Goal: Task Accomplishment & Management: Manage account settings

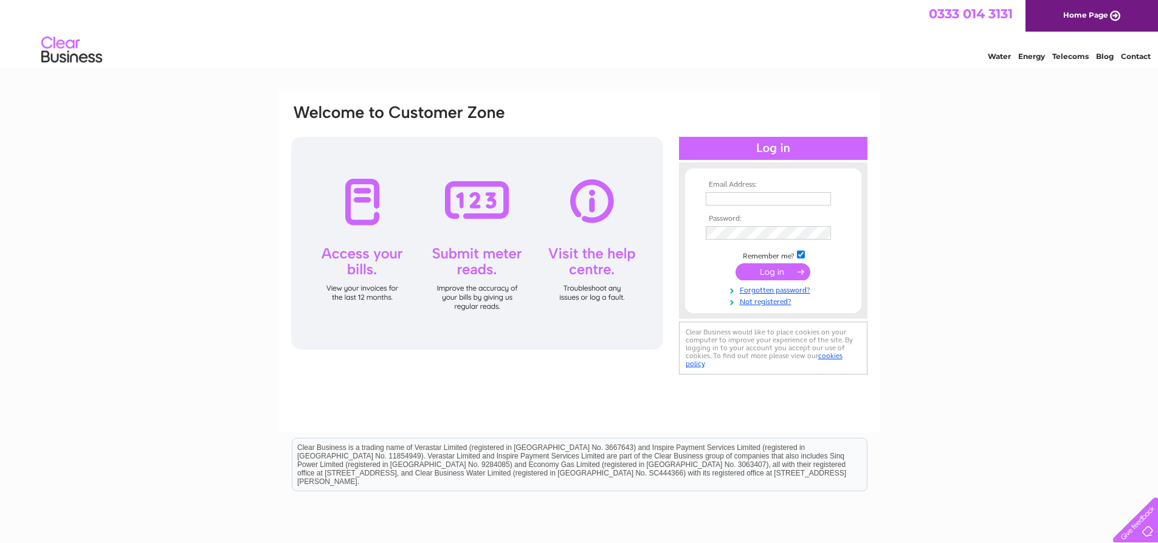
type input "[EMAIL_ADDRESS][DOMAIN_NAME]"
click at [747, 263] on input "submit" at bounding box center [773, 271] width 75 height 17
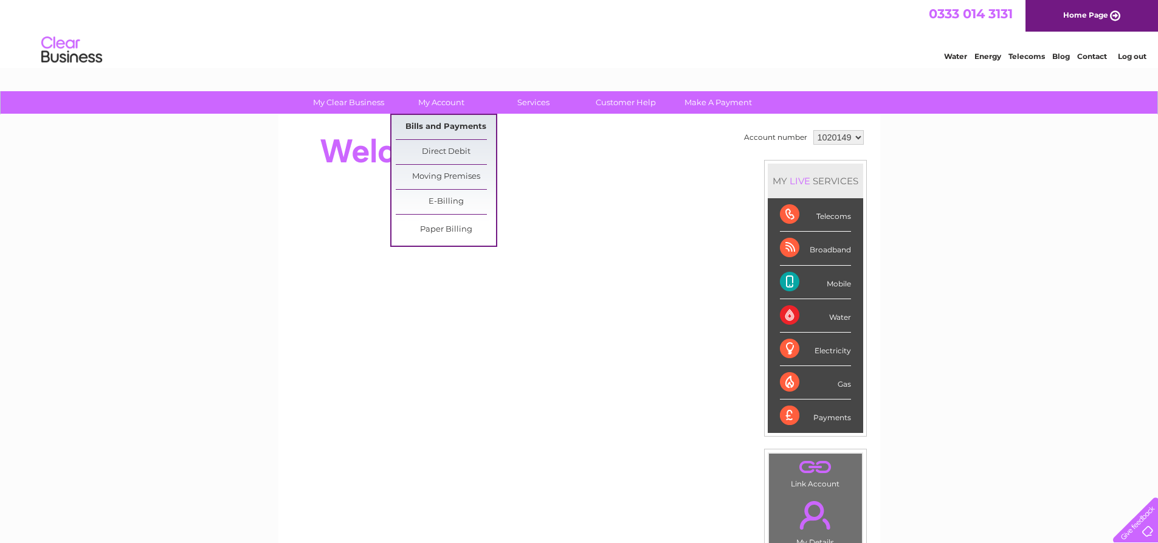
click at [437, 128] on link "Bills and Payments" at bounding box center [446, 127] width 100 height 24
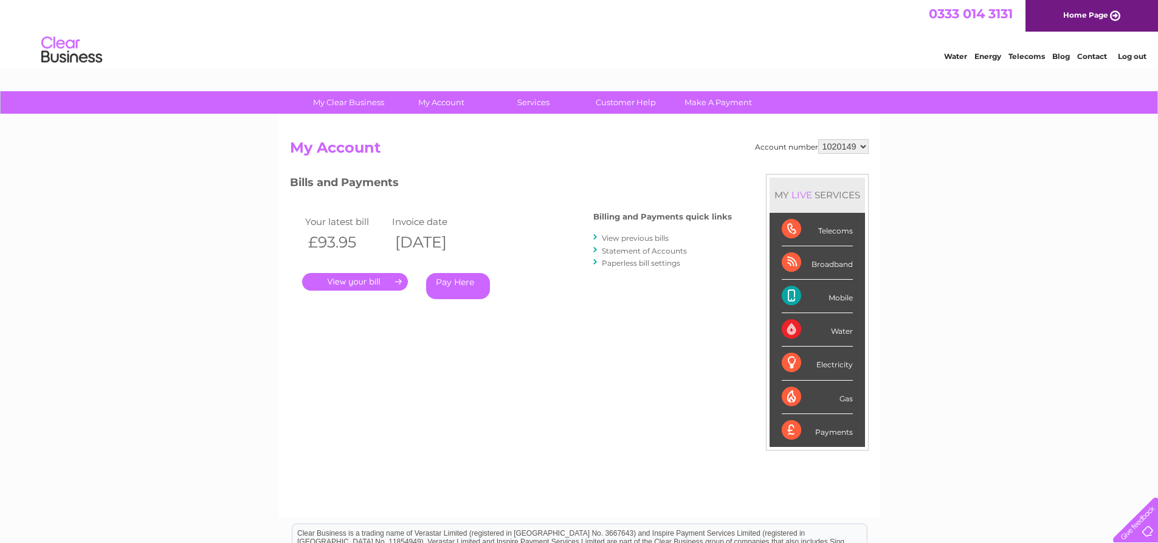
click at [1137, 54] on link "Log out" at bounding box center [1132, 56] width 29 height 9
